Goal: Transaction & Acquisition: Purchase product/service

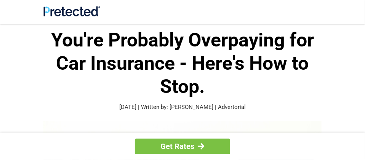
click at [67, 13] on img at bounding box center [71, 11] width 57 height 10
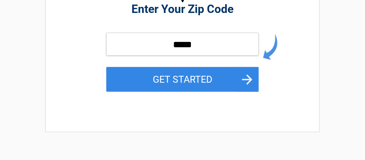
scroll to position [114, 0]
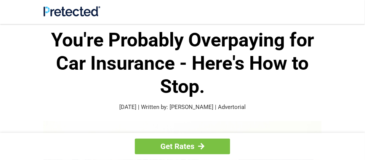
click at [105, 14] on div at bounding box center [182, 12] width 278 height 12
